Goal: Information Seeking & Learning: Learn about a topic

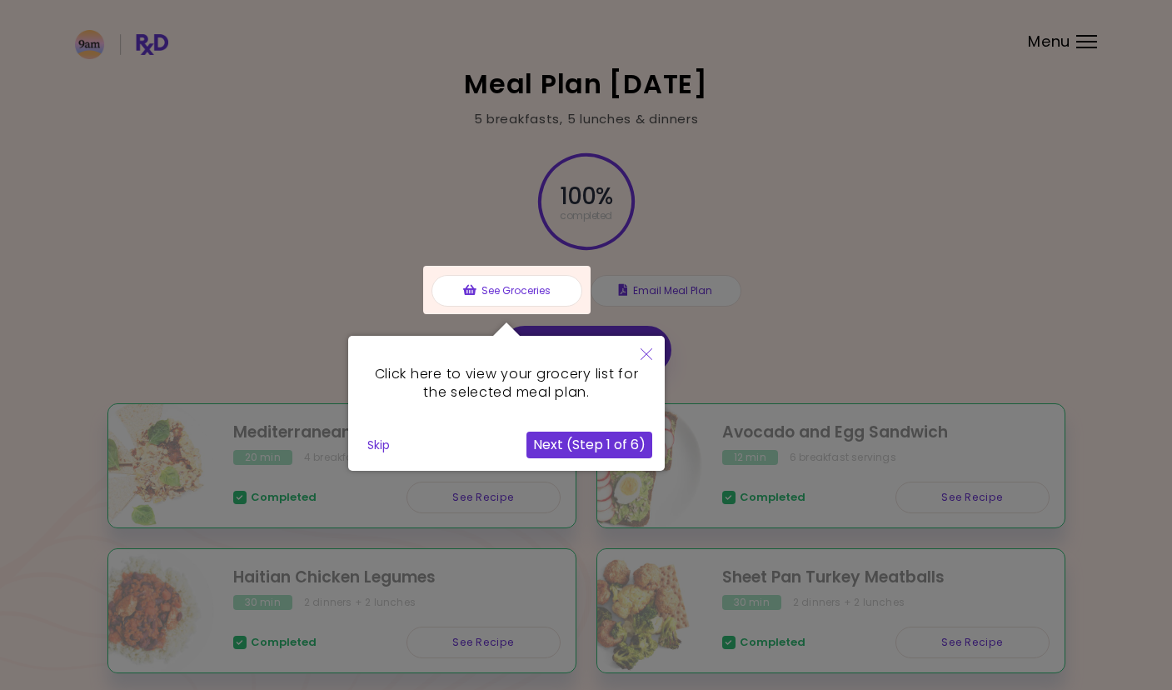
click at [582, 445] on button "Next (Step 1 of 6)" at bounding box center [590, 445] width 126 height 27
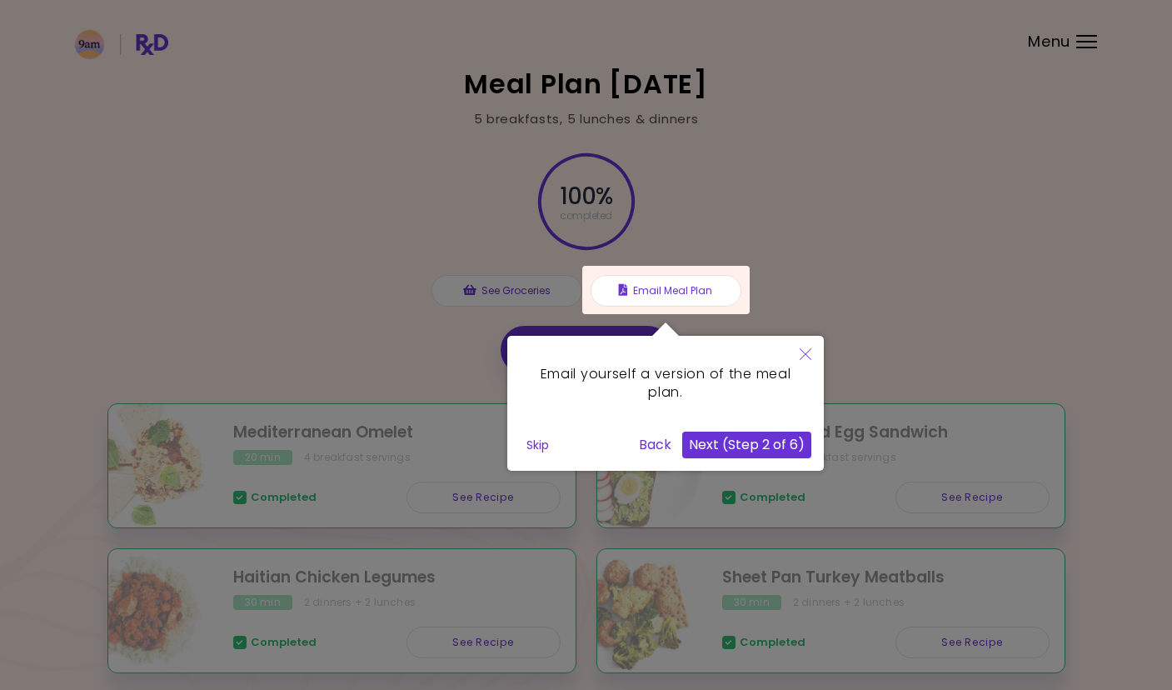
click at [730, 435] on button "Next (Step 2 of 6)" at bounding box center [746, 445] width 129 height 27
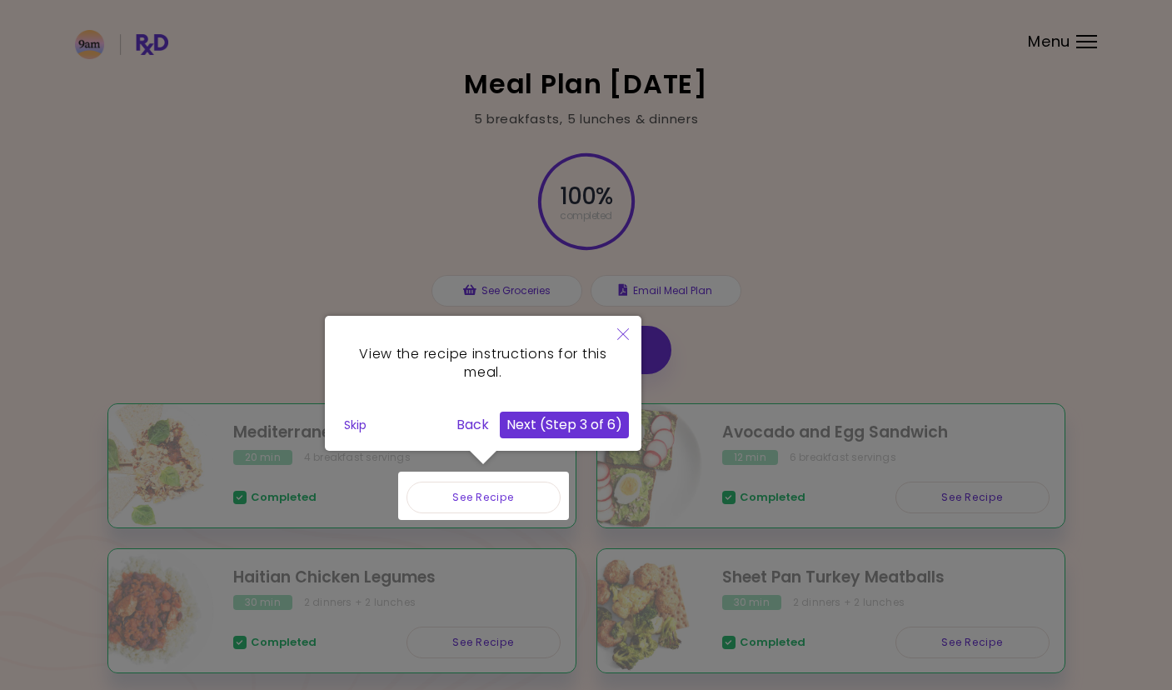
click at [559, 424] on button "Next (Step 3 of 6)" at bounding box center [564, 425] width 129 height 27
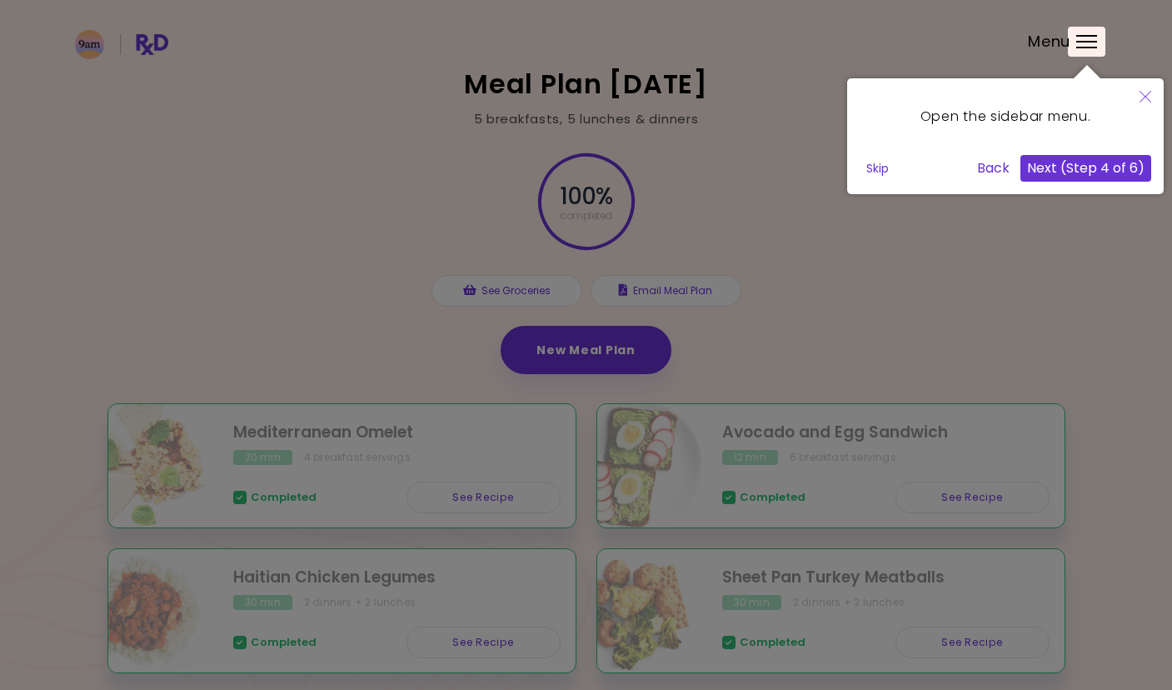
click at [1086, 172] on button "Next (Step 4 of 6)" at bounding box center [1086, 168] width 131 height 27
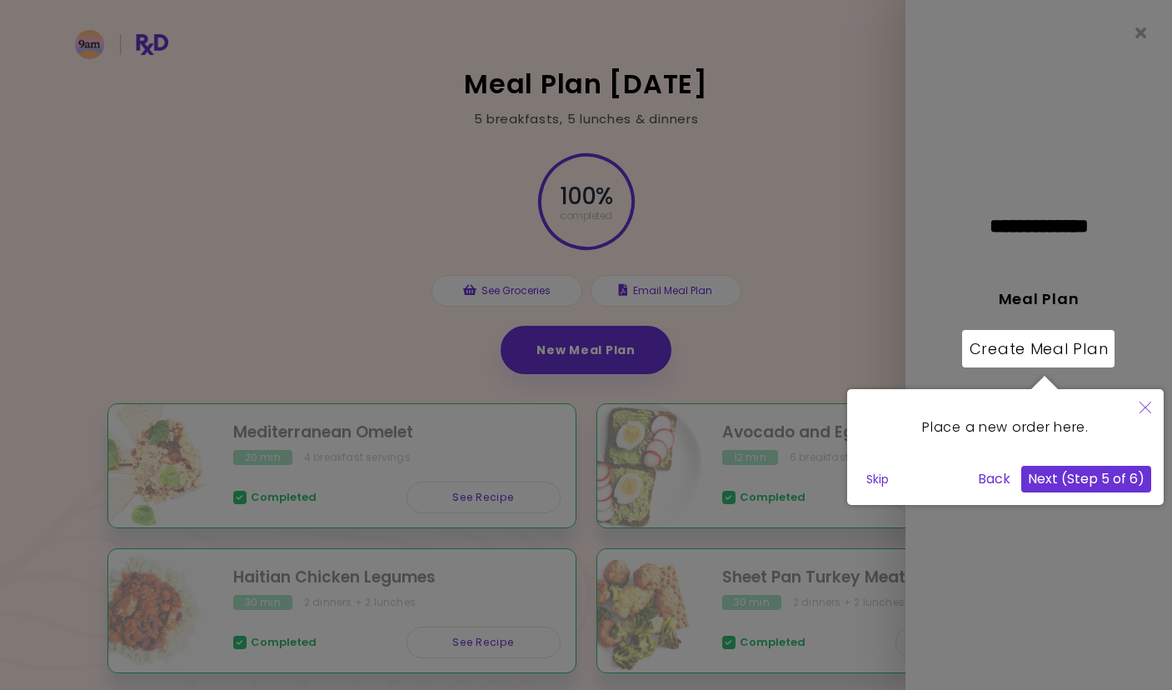
click at [1061, 478] on button "Next (Step 5 of 6)" at bounding box center [1087, 479] width 130 height 27
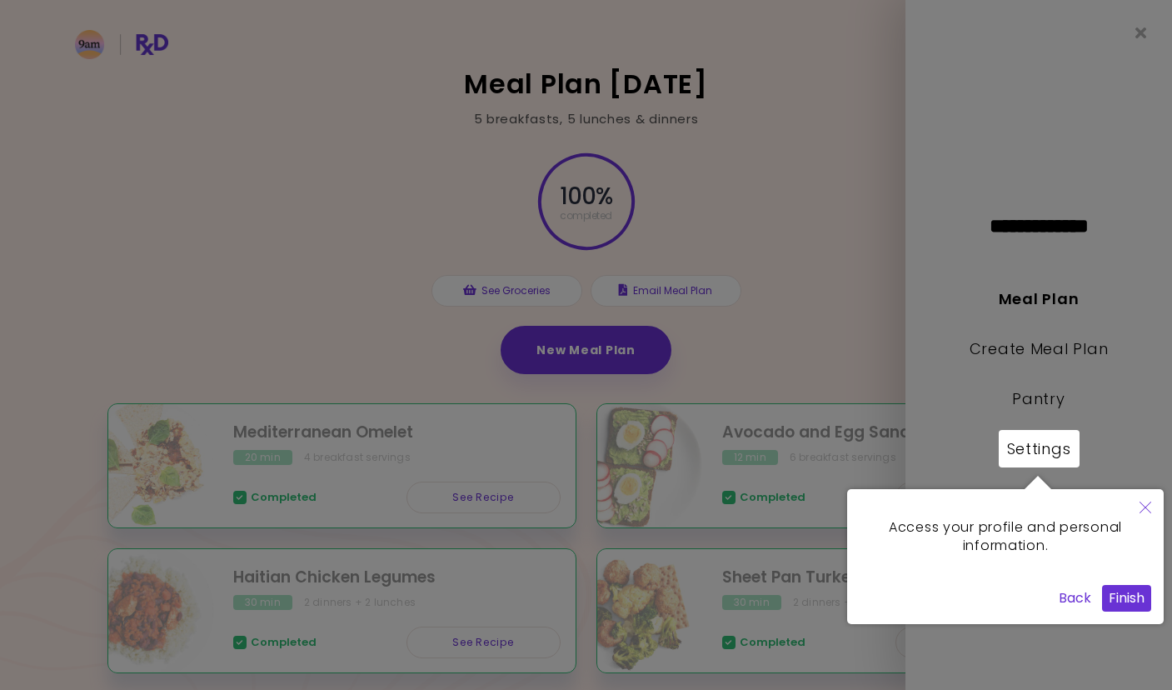
click at [1127, 593] on button "Finish" at bounding box center [1126, 598] width 49 height 27
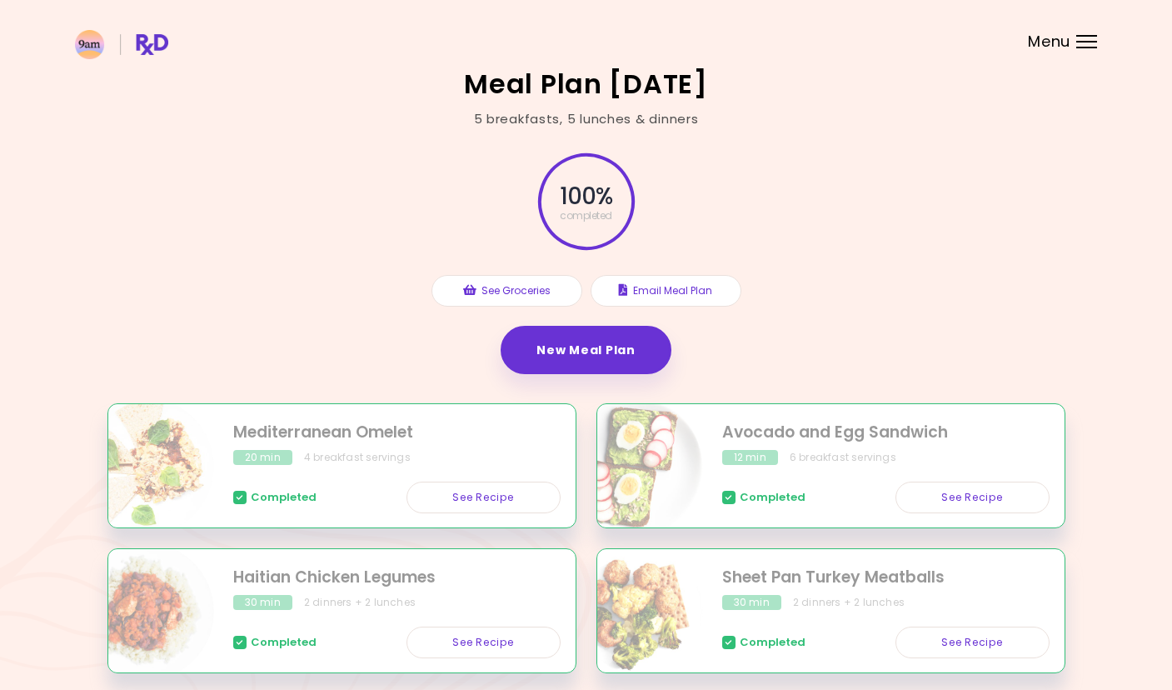
click at [937, 245] on div "100 % completed See Groceries Email Meal Plan New Meal Plan" at bounding box center [586, 265] width 958 height 275
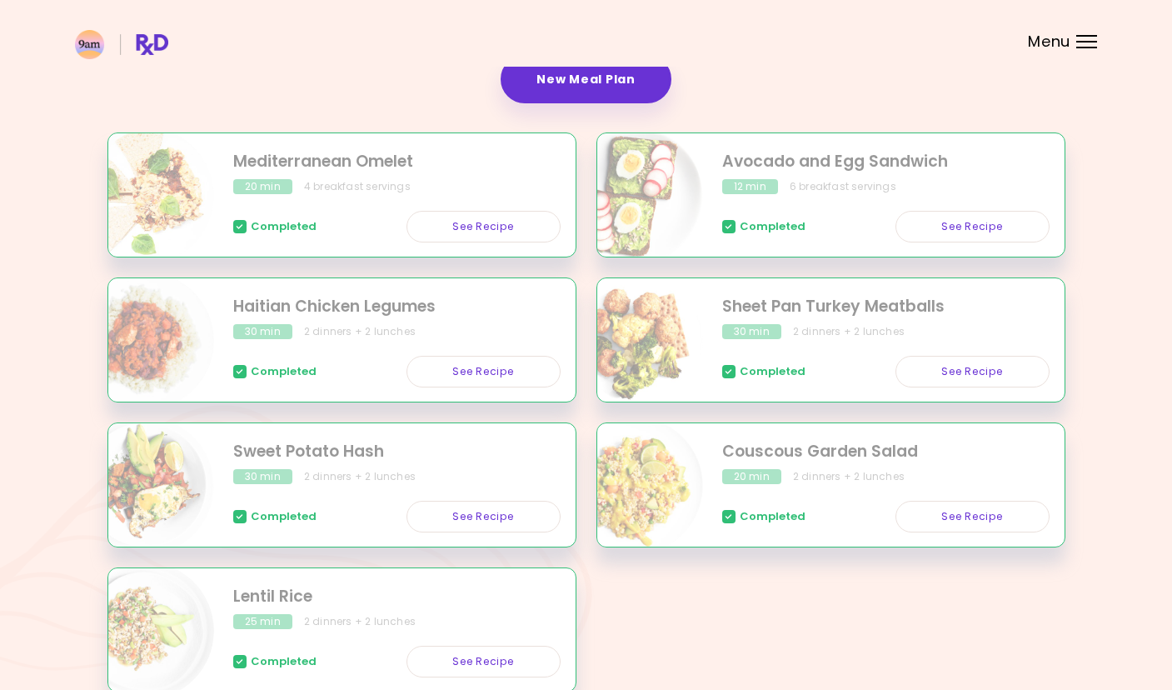
scroll to position [272, 0]
click at [726, 586] on div "Mediterranean Omelet 20 min 4 breakfast servings Completed See Recipe Avocado a…" at bounding box center [586, 422] width 958 height 580
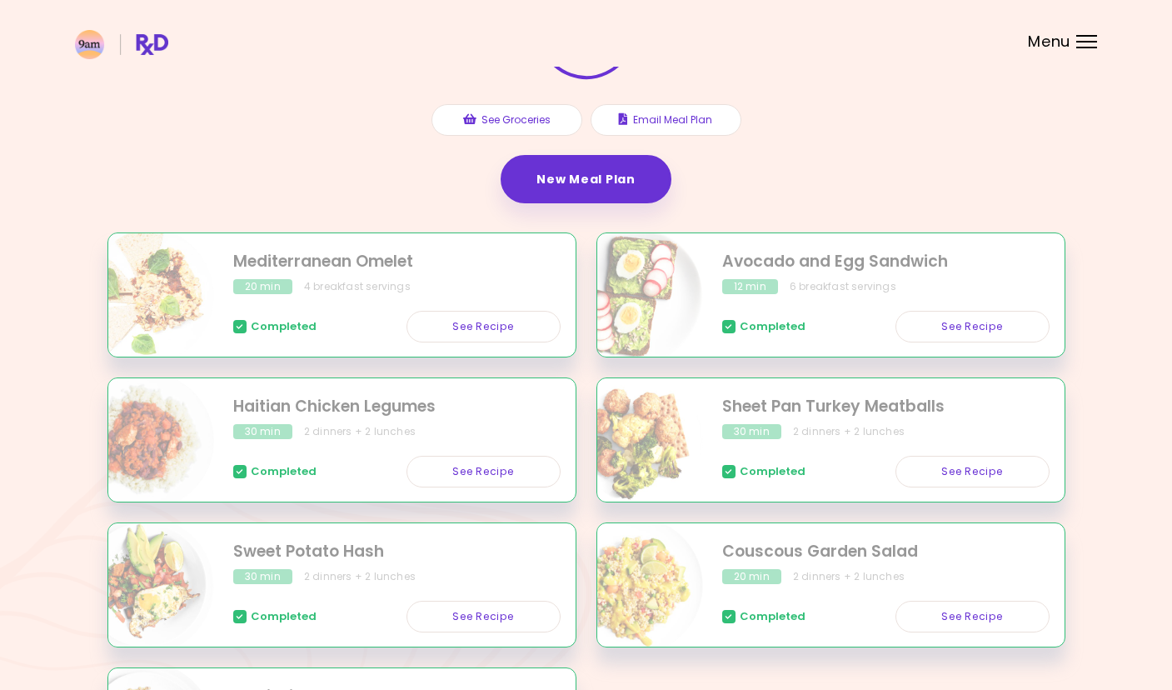
scroll to position [94, 0]
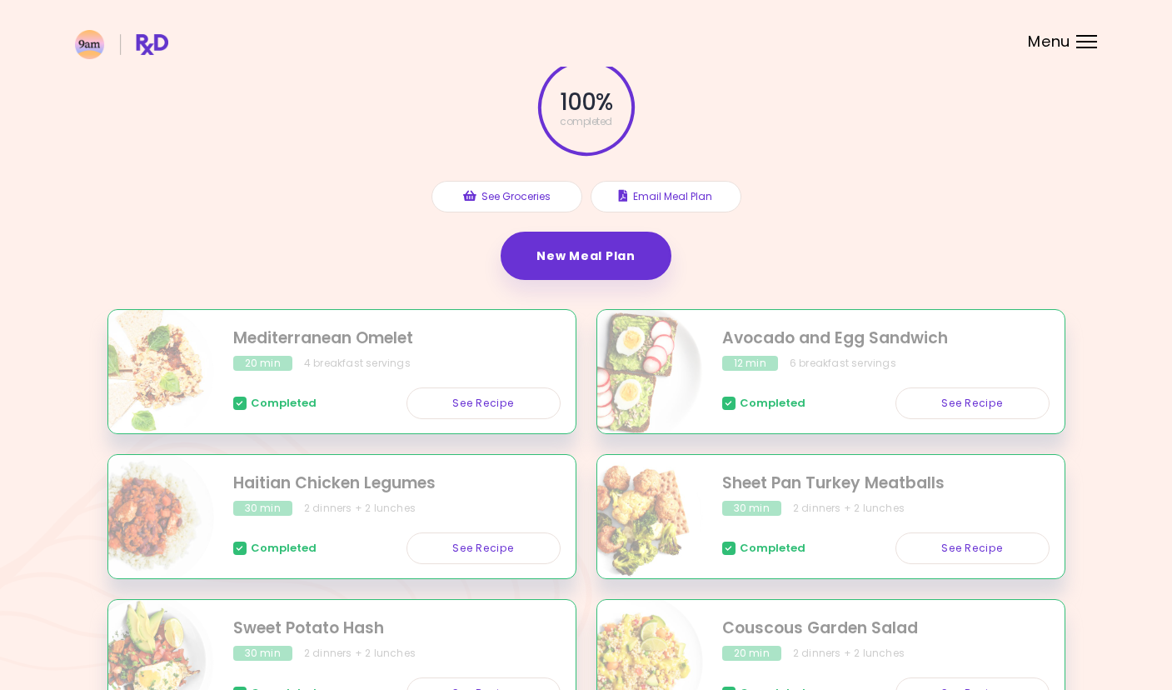
click at [384, 394] on div "Completed See Recipe" at bounding box center [396, 395] width 327 height 48
click at [447, 402] on link "See Recipe" at bounding box center [484, 403] width 154 height 32
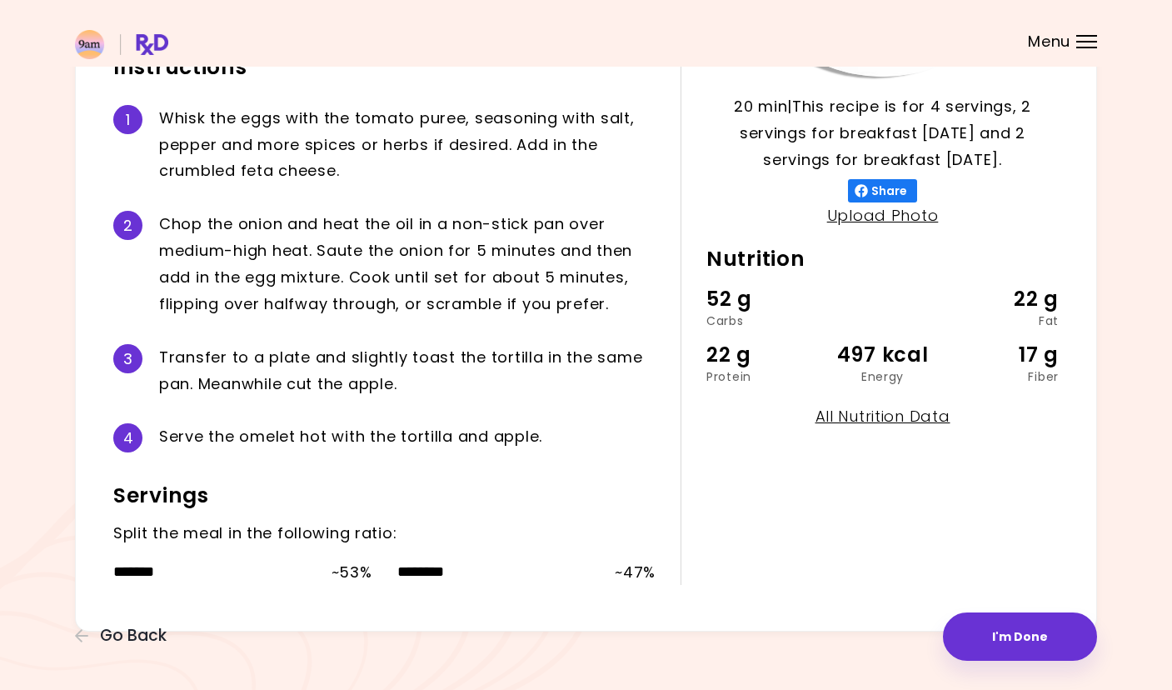
scroll to position [394, 0]
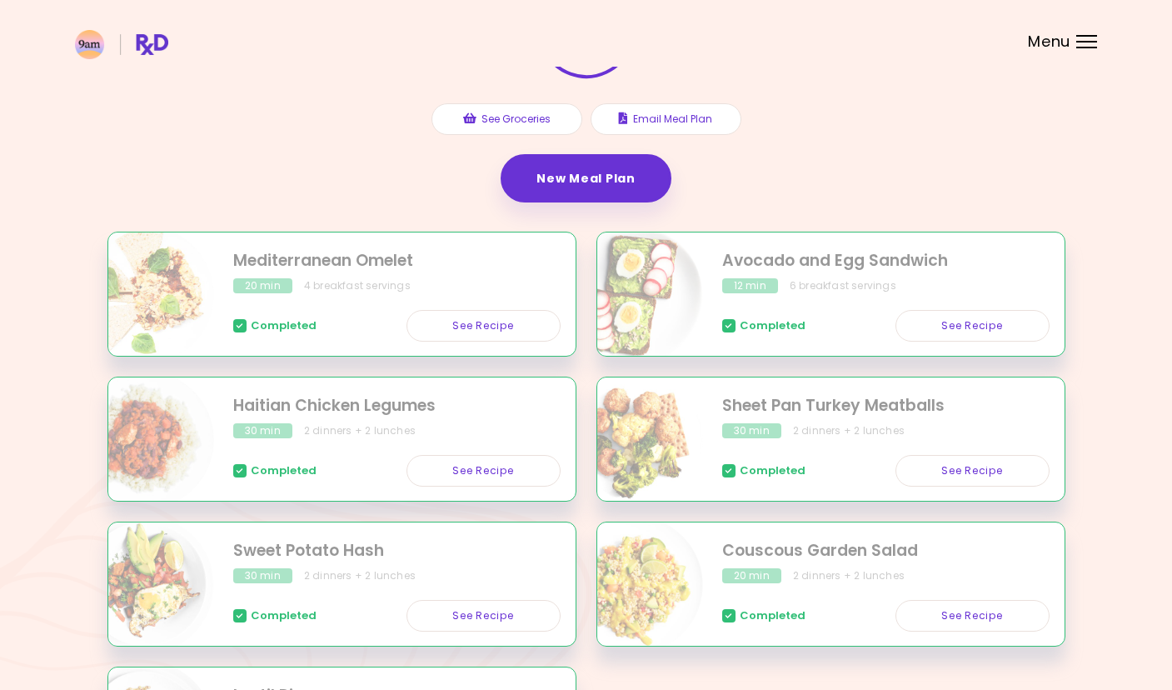
scroll to position [181, 0]
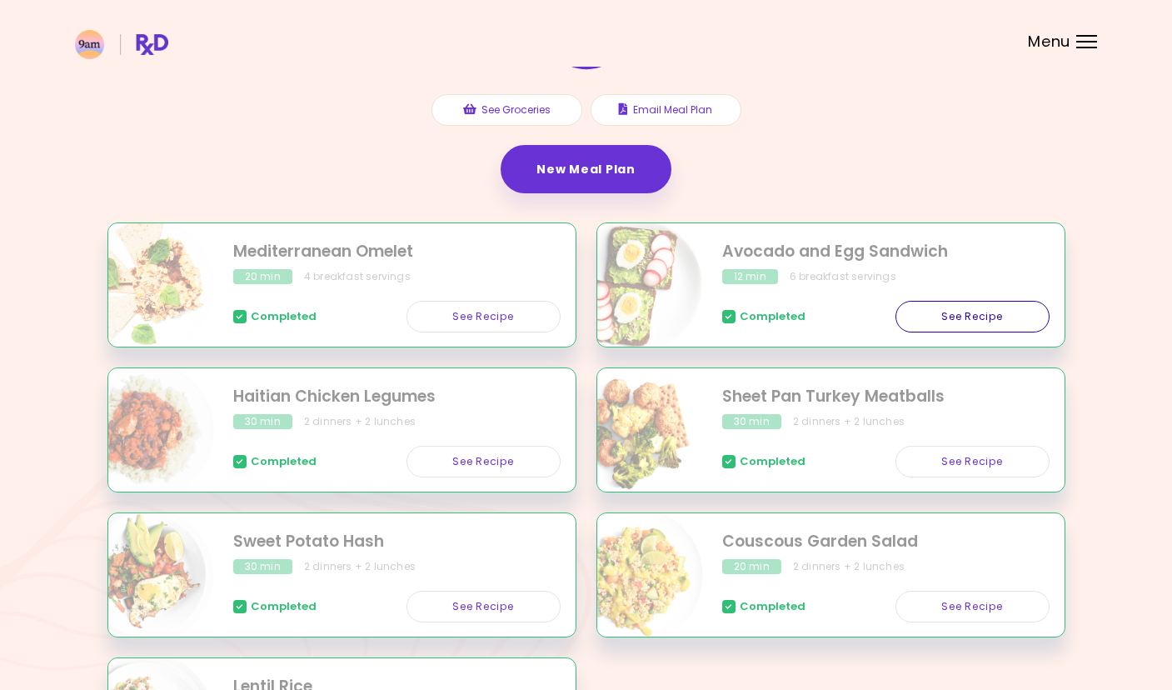
click at [957, 315] on link "See Recipe" at bounding box center [973, 317] width 154 height 32
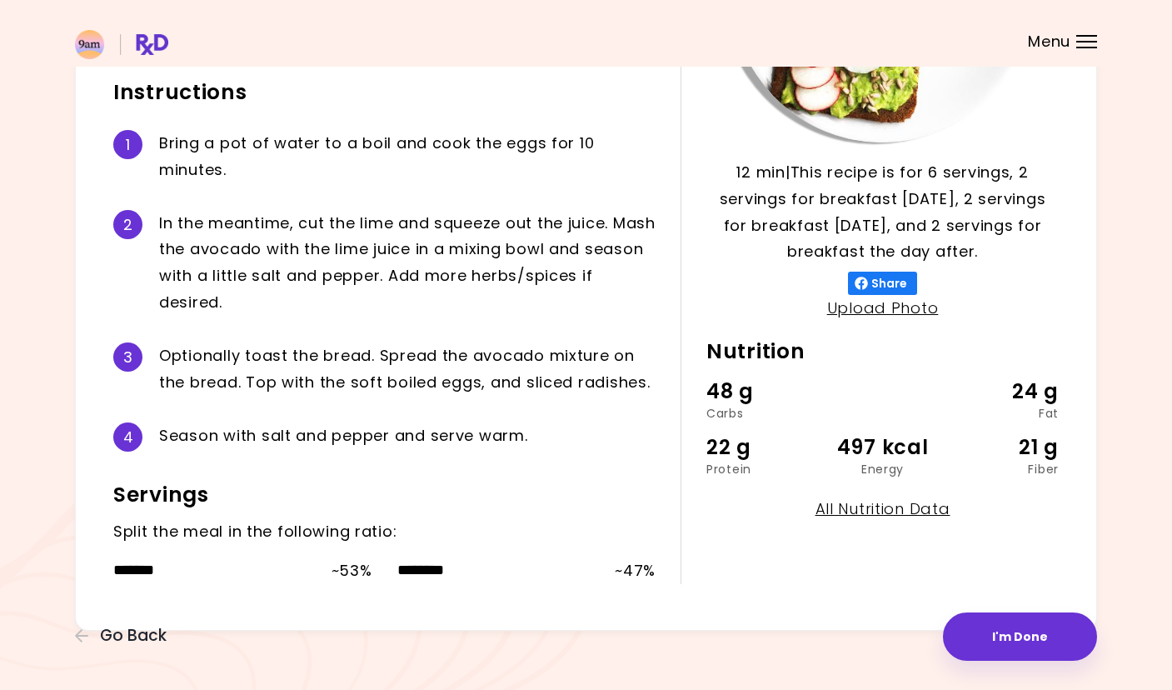
scroll to position [328, 0]
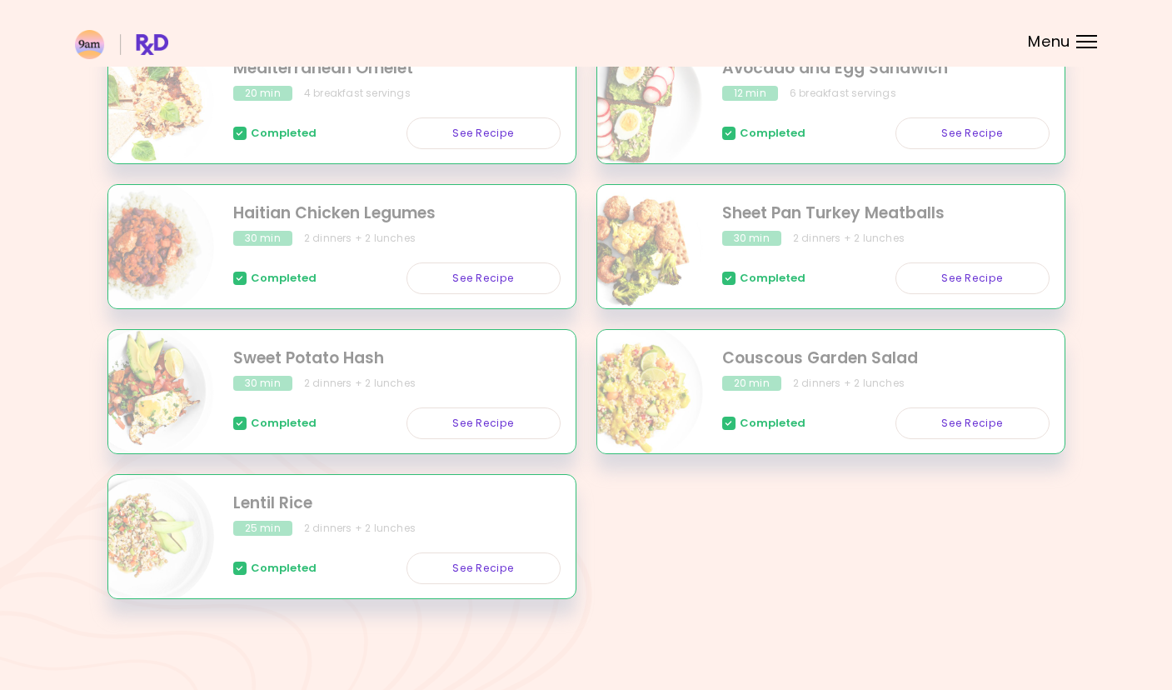
scroll to position [363, 0]
click at [392, 413] on div "Completed See Recipe" at bounding box center [396, 416] width 327 height 48
click at [478, 417] on link "See Recipe" at bounding box center [484, 424] width 154 height 32
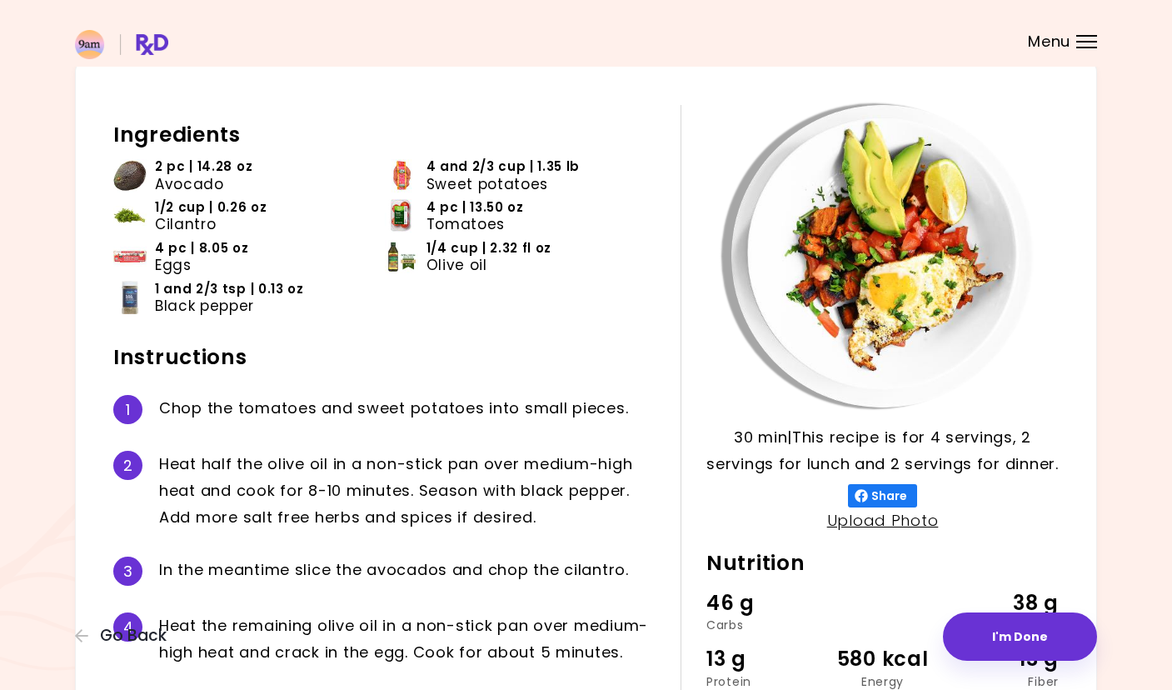
scroll to position [90, 0]
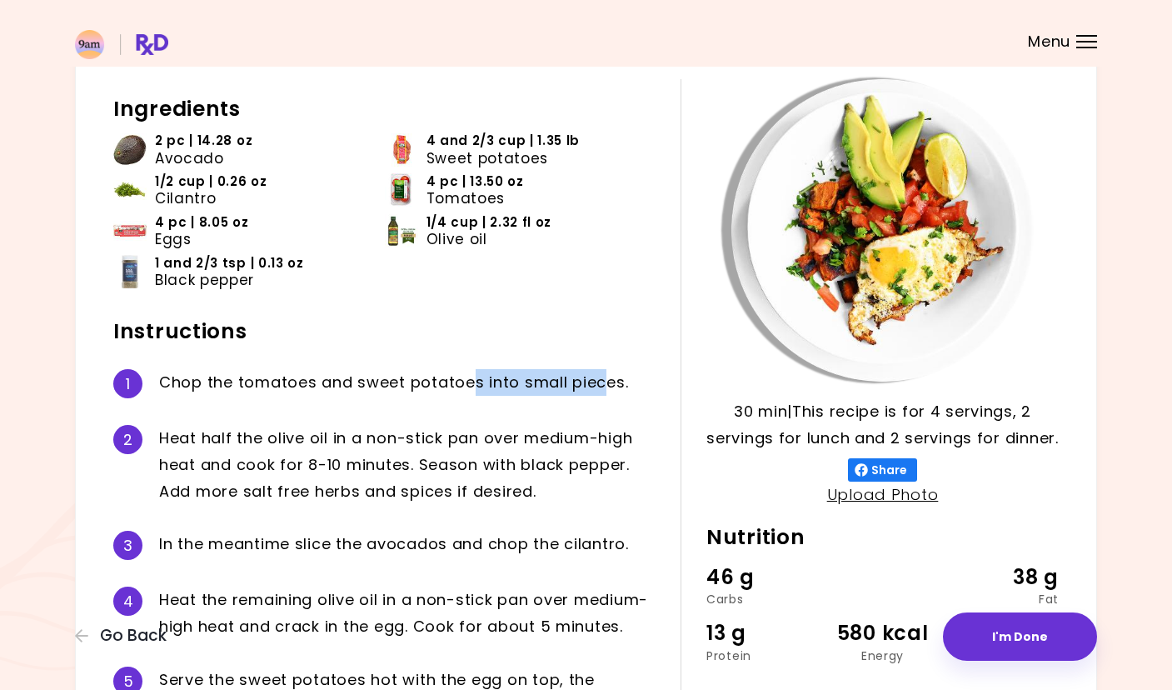
drag, startPoint x: 467, startPoint y: 373, endPoint x: 609, endPoint y: 375, distance: 141.7
click at [609, 375] on div "C h o p t h e t o m a t o e s a n d s w e e t p o t a t o e s i n t o s m a l l…" at bounding box center [407, 383] width 497 height 29
click at [609, 373] on div "C h o p t h e t o m a t o e s a n d s w e e t p o t a t o e s i n t o s m a l l…" at bounding box center [407, 383] width 497 height 29
click at [596, 376] on div "C h o p t h e t o m a t o e s a n d s w e e t p o t a t o e s i n t o s m a l l…" at bounding box center [407, 383] width 497 height 29
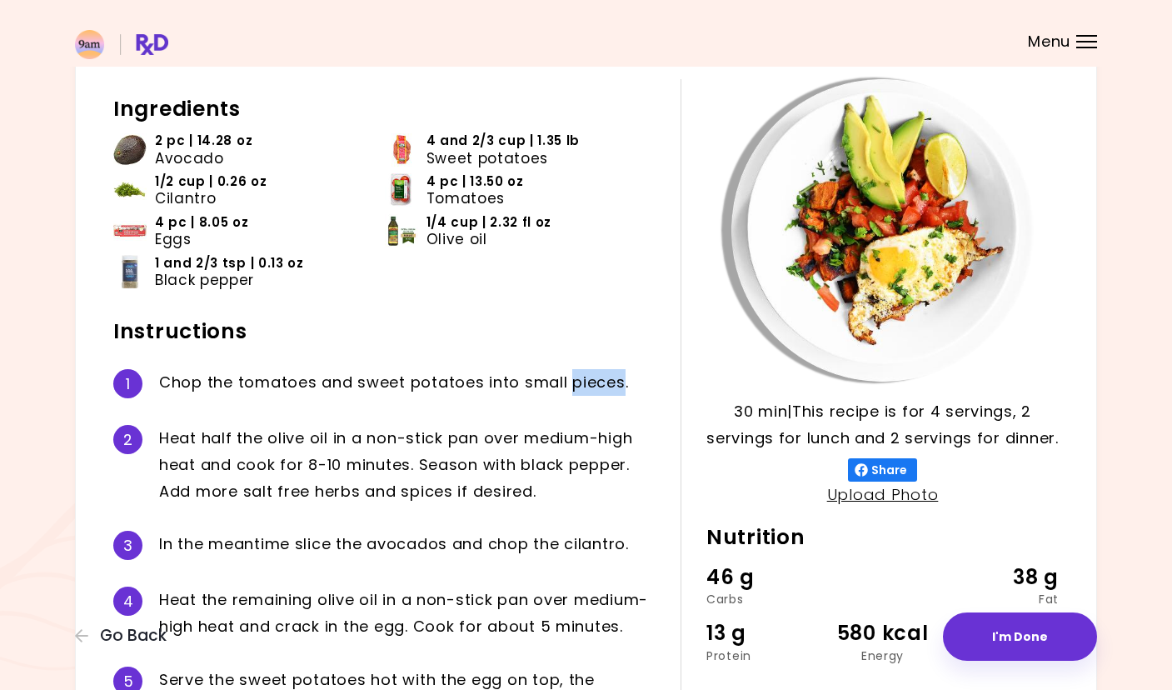
click at [277, 435] on div "H e a t h a l f t h e o l i v e o i l i n a n o n - s t i c k p a n o v e r m e…" at bounding box center [407, 465] width 497 height 80
click at [336, 432] on div "H e a t h a l f t h e o l i v e o i l i n a n o n - s t i c k p a n o v e r m e…" at bounding box center [407, 465] width 497 height 80
click at [281, 432] on div "H e a t h a l f t h e o l i v e o i l i n a n o n - s t i c k p a n o v e r m e…" at bounding box center [407, 465] width 497 height 80
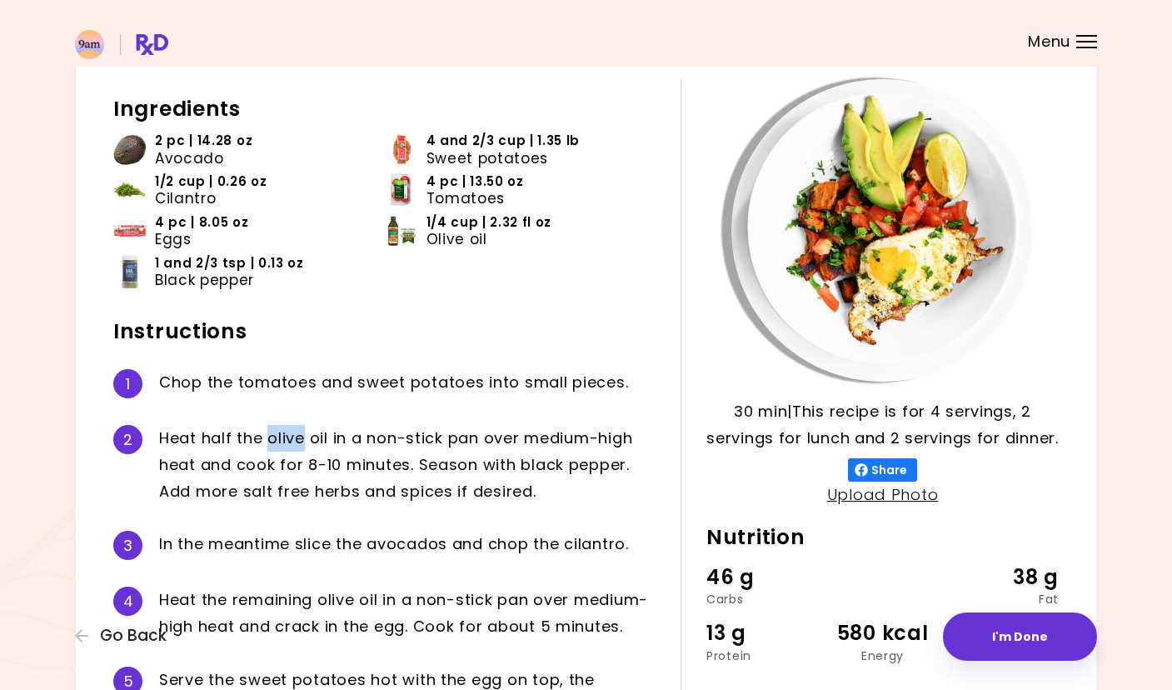
click at [281, 432] on div "H e a t h a l f t h e o l i v e o i l i n a n o n - s t i c k p a n o v e r m e…" at bounding box center [407, 465] width 497 height 80
click at [385, 432] on div "H e a t h a l f t h e o l i v e o i l i n a n o n - s t i c k p a n o v e r m e…" at bounding box center [407, 465] width 497 height 80
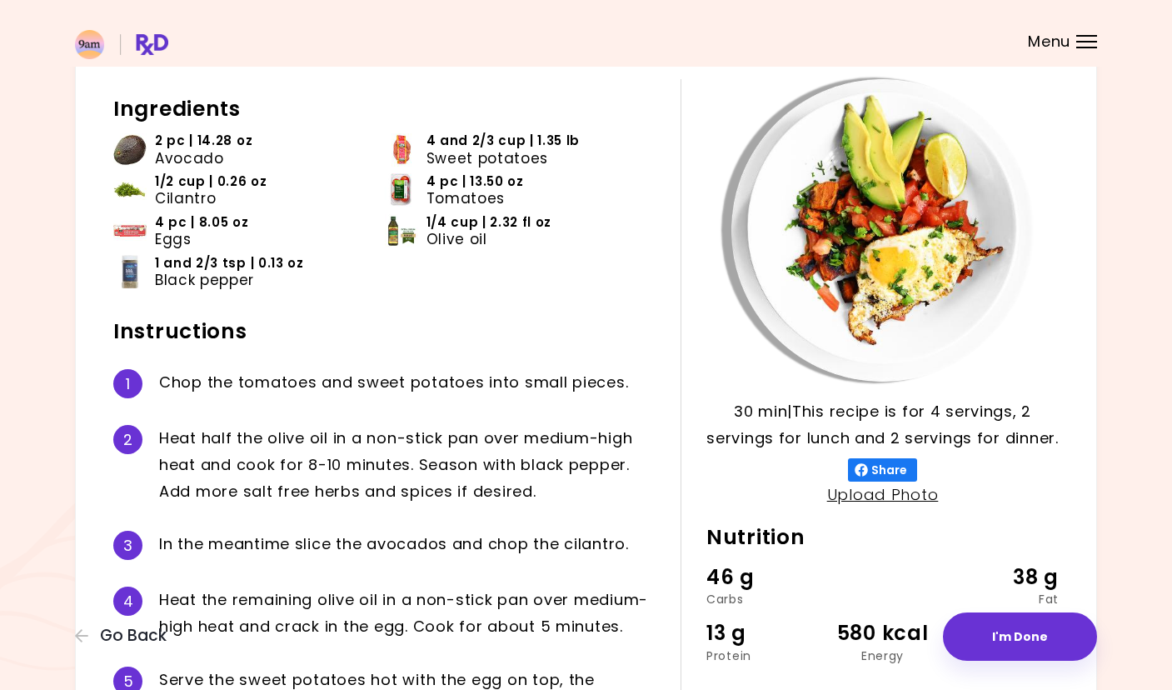
click at [385, 432] on div "H e a t h a l f t h e o l i v e o i l i n a n o n - s t i c k p a n o v e r m e…" at bounding box center [407, 465] width 497 height 80
click at [427, 434] on div "H e a t h a l f t h e o l i v e o i l i n a n o n - s t i c k p a n o v e r m e…" at bounding box center [407, 465] width 497 height 80
click at [459, 431] on div "H e a t h a l f t h e o l i v e o i l i n a n o n - s t i c k p a n o v e r m e…" at bounding box center [407, 465] width 497 height 80
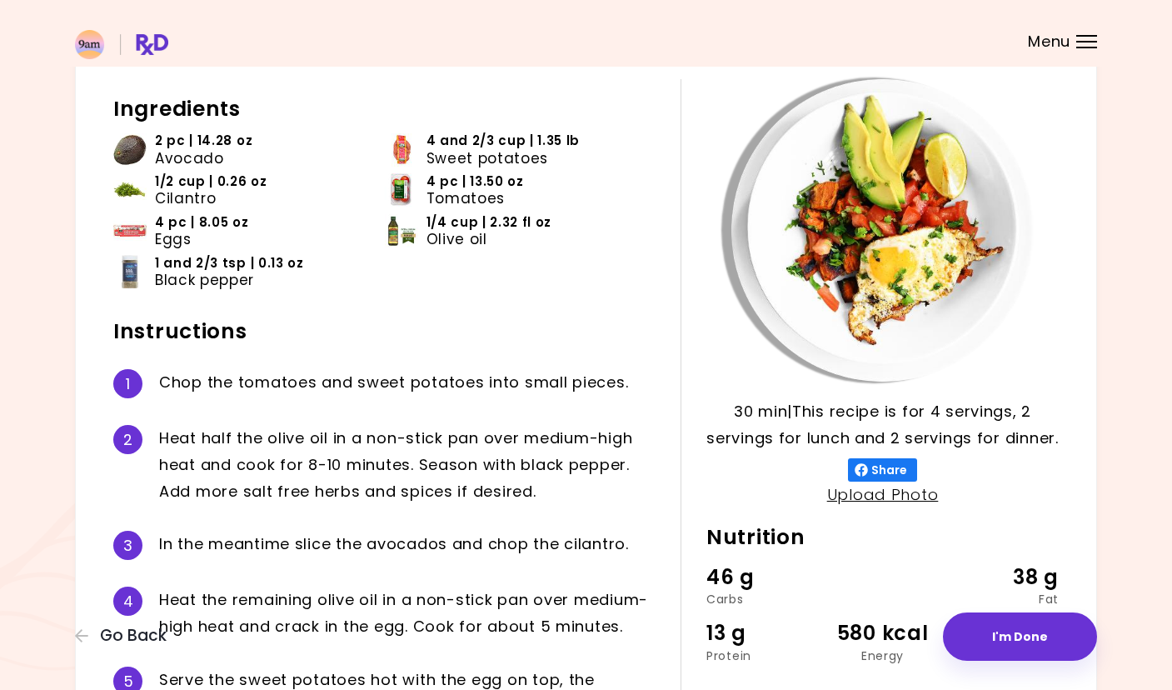
click at [459, 431] on div "H e a t h a l f t h e o l i v e o i l i n a n o n - s t i c k p a n o v e r m e…" at bounding box center [407, 465] width 497 height 80
click at [504, 432] on div "H e a t h a l f t h e o l i v e o i l i n a n o n - s t i c k p a n o v e r m e…" at bounding box center [407, 465] width 497 height 80
click at [554, 432] on div "H e a t h a l f t h e o l i v e o i l i n a n o n - s t i c k p a n o v e r m e…" at bounding box center [407, 465] width 497 height 80
click at [618, 431] on div "H e a t h a l f t h e o l i v e o i l i n a n o n - s t i c k p a n o v e r m e…" at bounding box center [407, 465] width 497 height 80
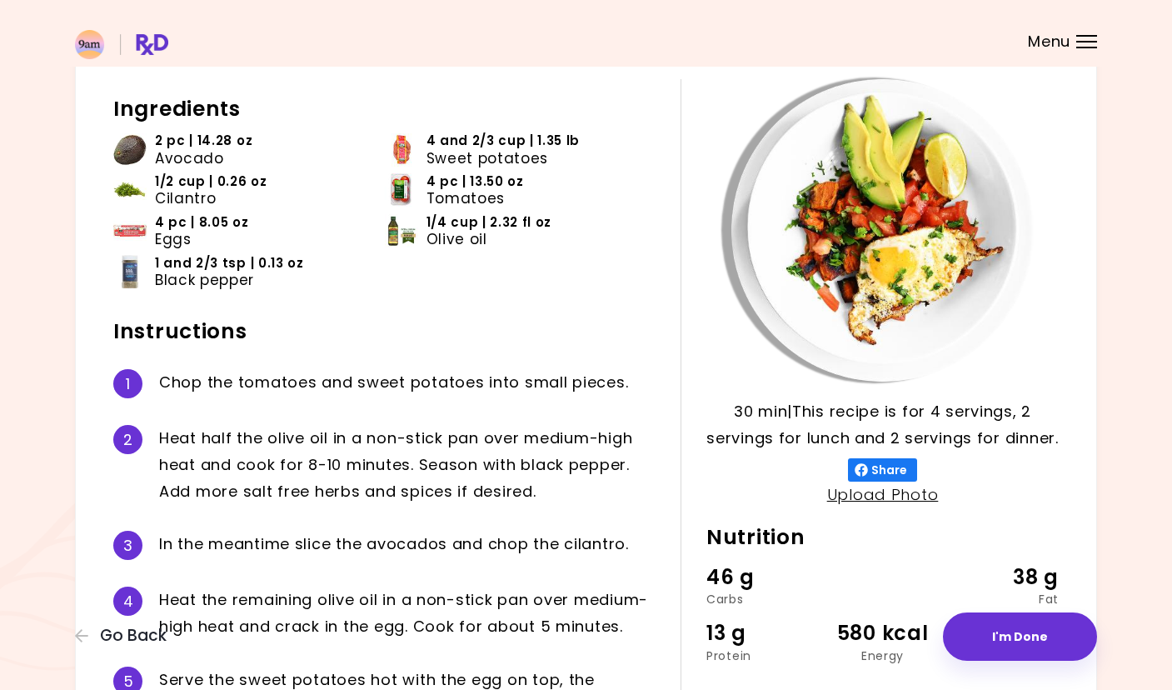
click at [618, 431] on div "H e a t h a l f t h e o l i v e o i l i n a n o n - s t i c k p a n o v e r m e…" at bounding box center [407, 465] width 497 height 80
click at [606, 438] on div "H e a t h a l f t h e o l i v e o i l i n a n o n - s t i c k p a n o v e r m e…" at bounding box center [407, 465] width 497 height 80
click at [557, 432] on div "H e a t h a l f t h e o l i v e o i l i n a n o n - s t i c k p a n o v e r m e…" at bounding box center [407, 465] width 497 height 80
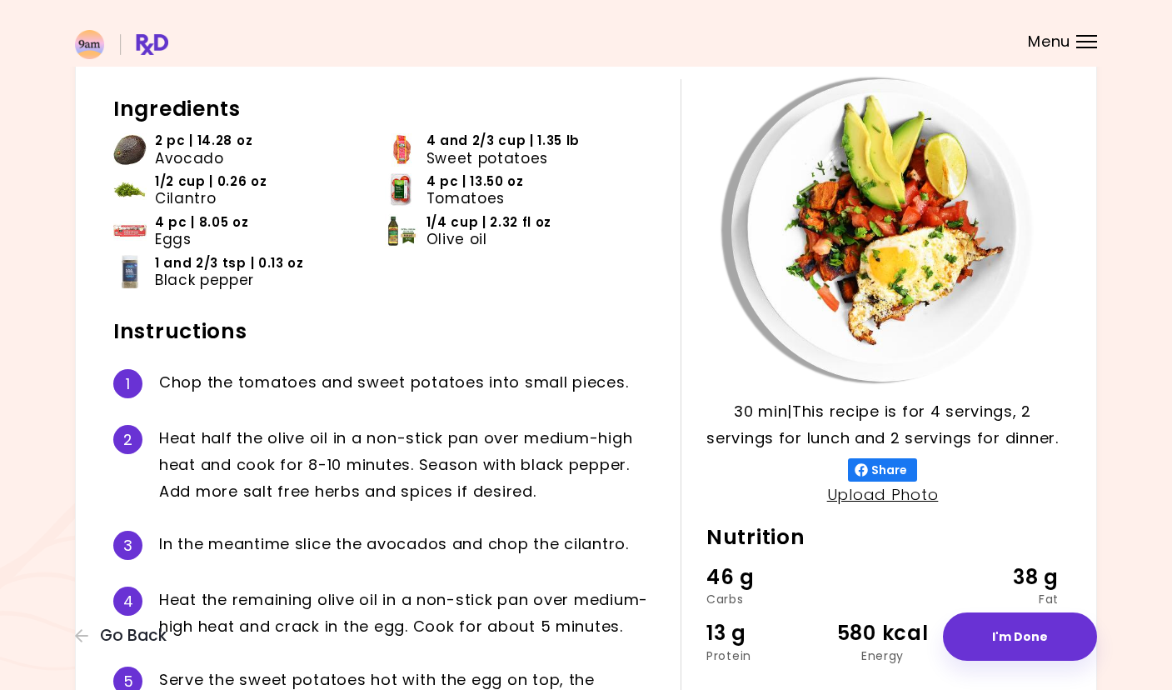
click at [557, 432] on div "H e a t h a l f t h e o l i v e o i l i n a n o n - s t i c k p a n o v e r m e…" at bounding box center [407, 465] width 497 height 80
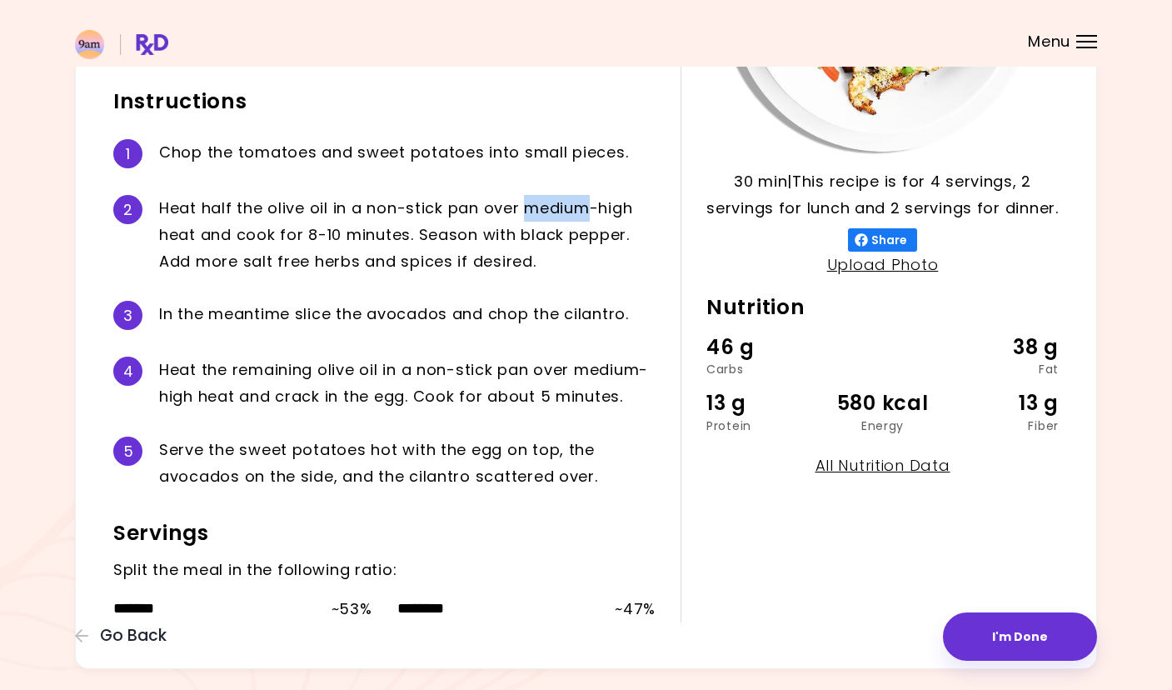
scroll to position [321, 0]
click at [433, 362] on div "H e a t t h e r e m a i n i n g o l i v e o i l i n a n o n - s t i c k p a n o…" at bounding box center [407, 382] width 497 height 53
click at [351, 441] on div "S e r v e t h e s w e e t p o t a t o e s h o t w i t h t h e e g g o n t o p ,…" at bounding box center [407, 462] width 497 height 53
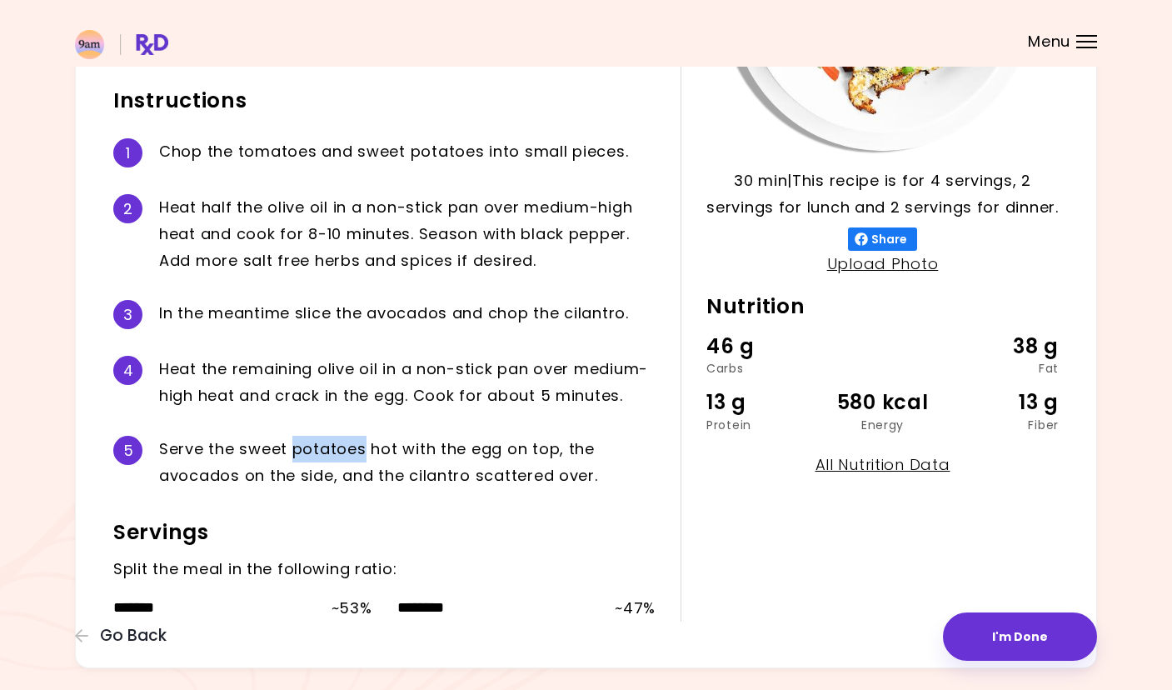
click at [351, 441] on div "S e r v e t h e s w e e t p o t a t o e s h o t w i t h t h e e g g o n t o p ,…" at bounding box center [407, 462] width 497 height 53
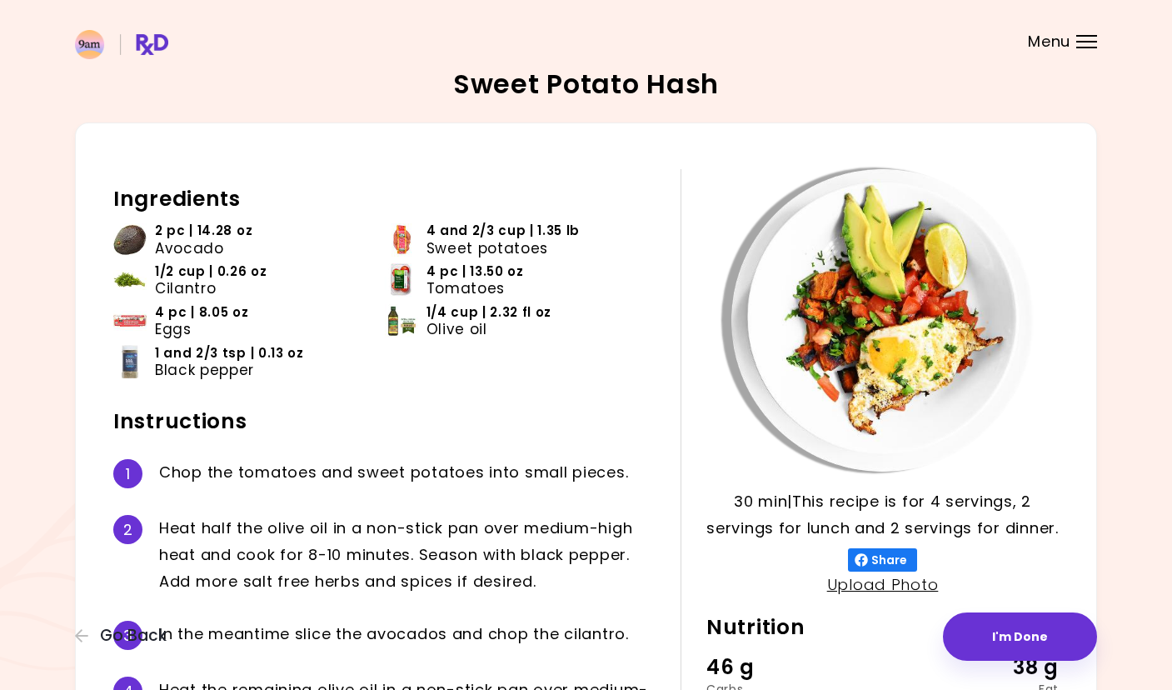
scroll to position [0, 0]
click at [1000, 627] on button "I'm Done" at bounding box center [1020, 636] width 154 height 48
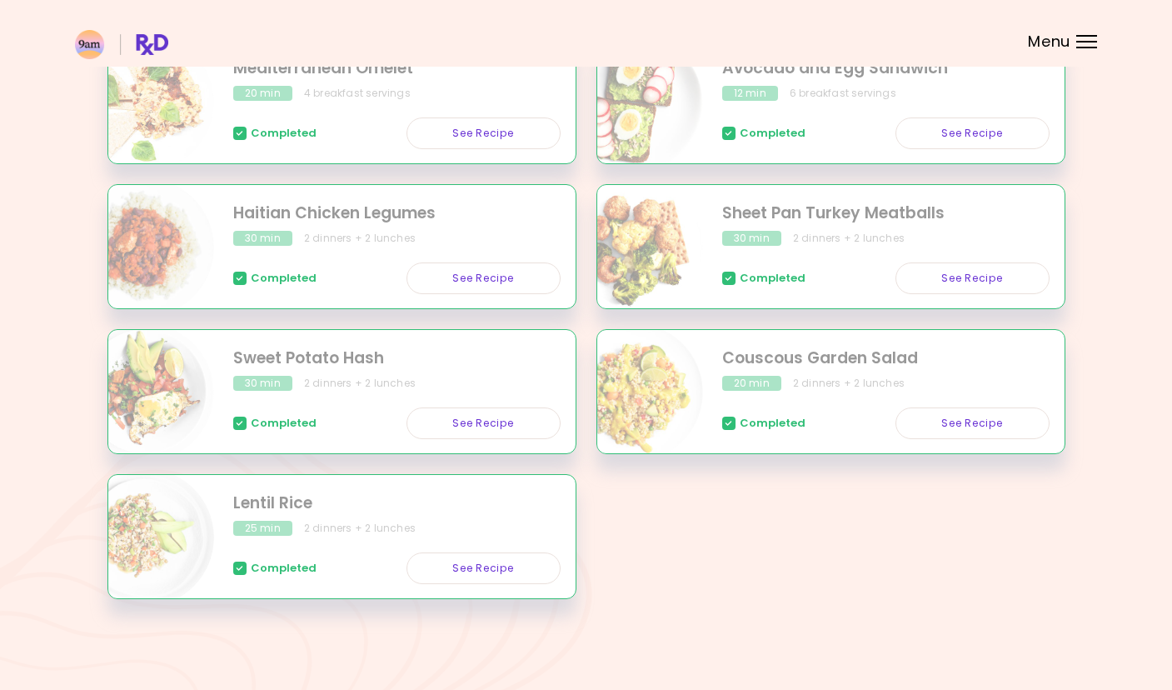
scroll to position [363, 0]
click at [667, 416] on img "Info - Couscous Garden Salad" at bounding box center [634, 393] width 138 height 138
select select "*"
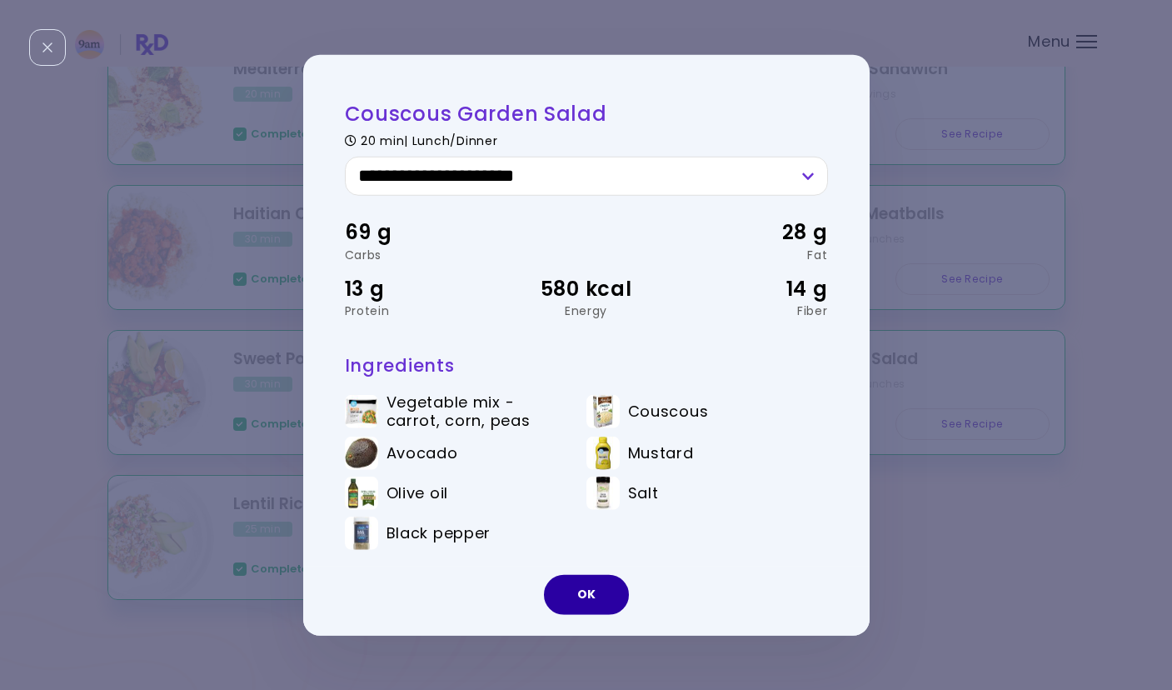
click at [582, 593] on button "OK" at bounding box center [586, 594] width 85 height 40
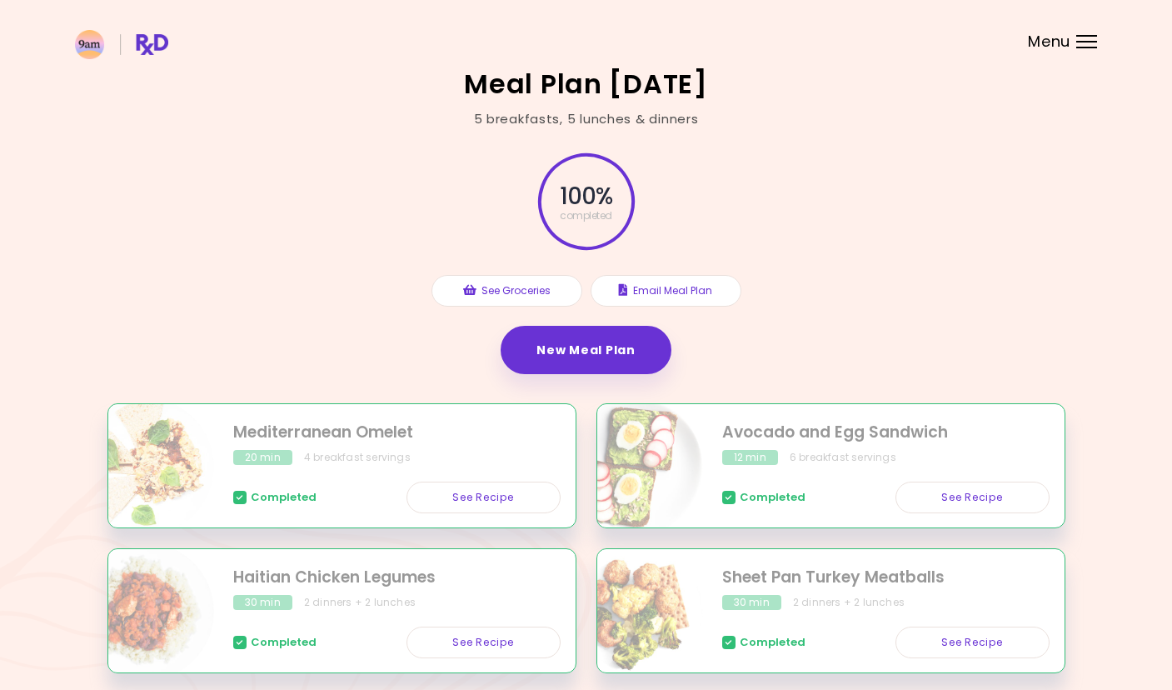
scroll to position [0, 0]
